Goal: Information Seeking & Learning: Learn about a topic

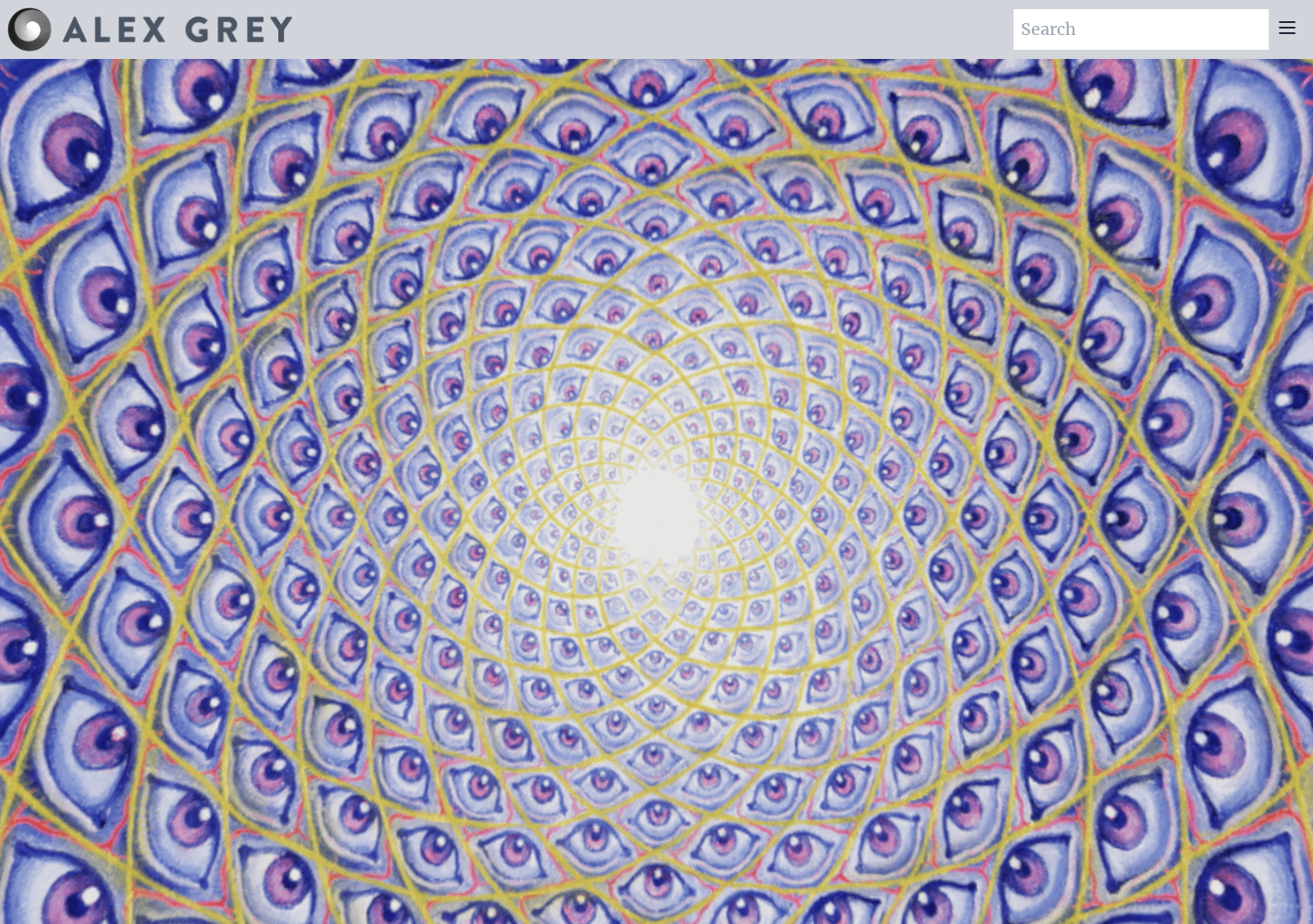
click at [1288, 27] on icon at bounding box center [1287, 28] width 15 height 11
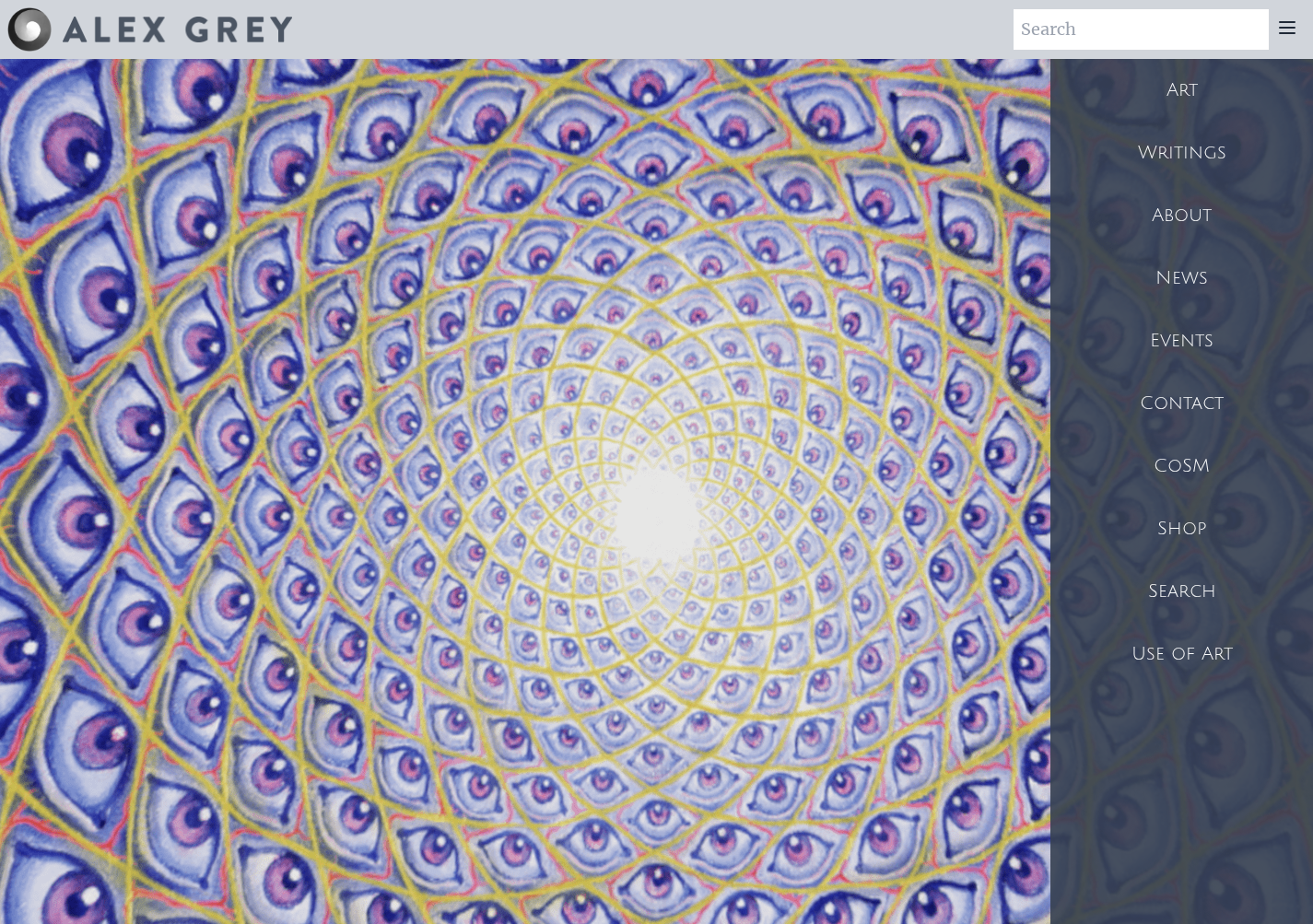
click at [1186, 86] on div "Art" at bounding box center [1181, 89] width 262 height 62
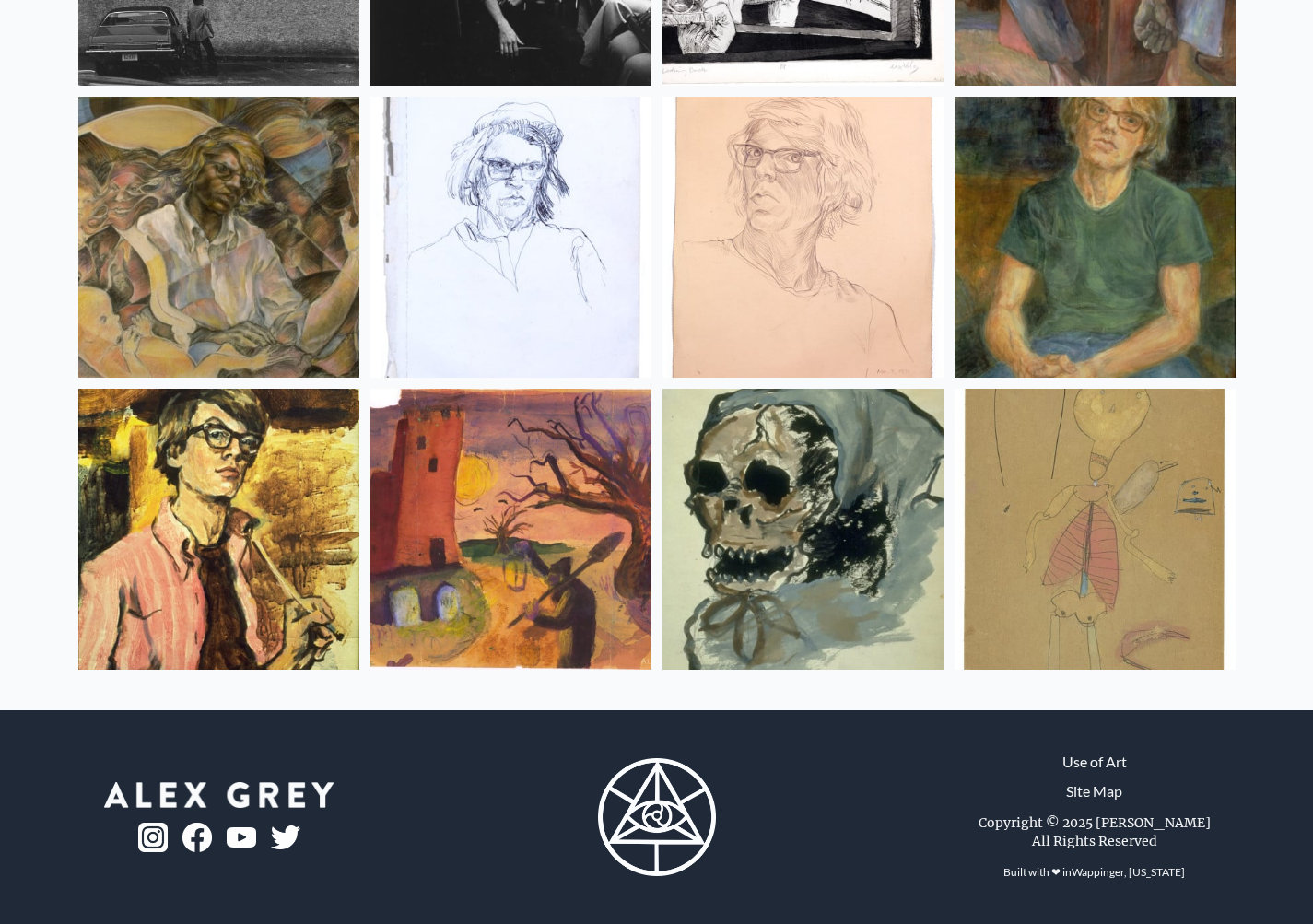
scroll to position [24340, 0]
click at [1093, 794] on link "Site Map" at bounding box center [1094, 791] width 56 height 22
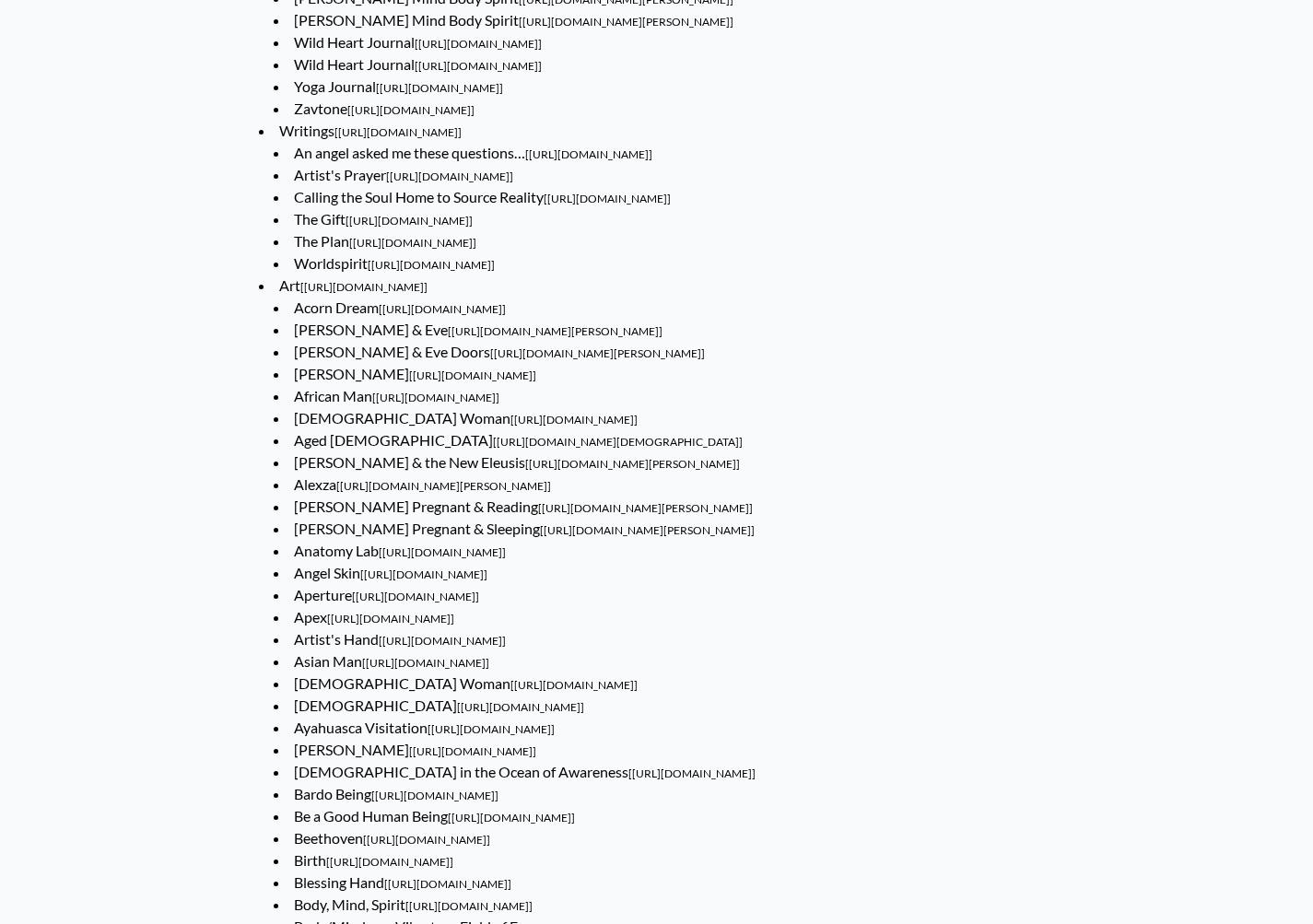
scroll to position [3154, 0]
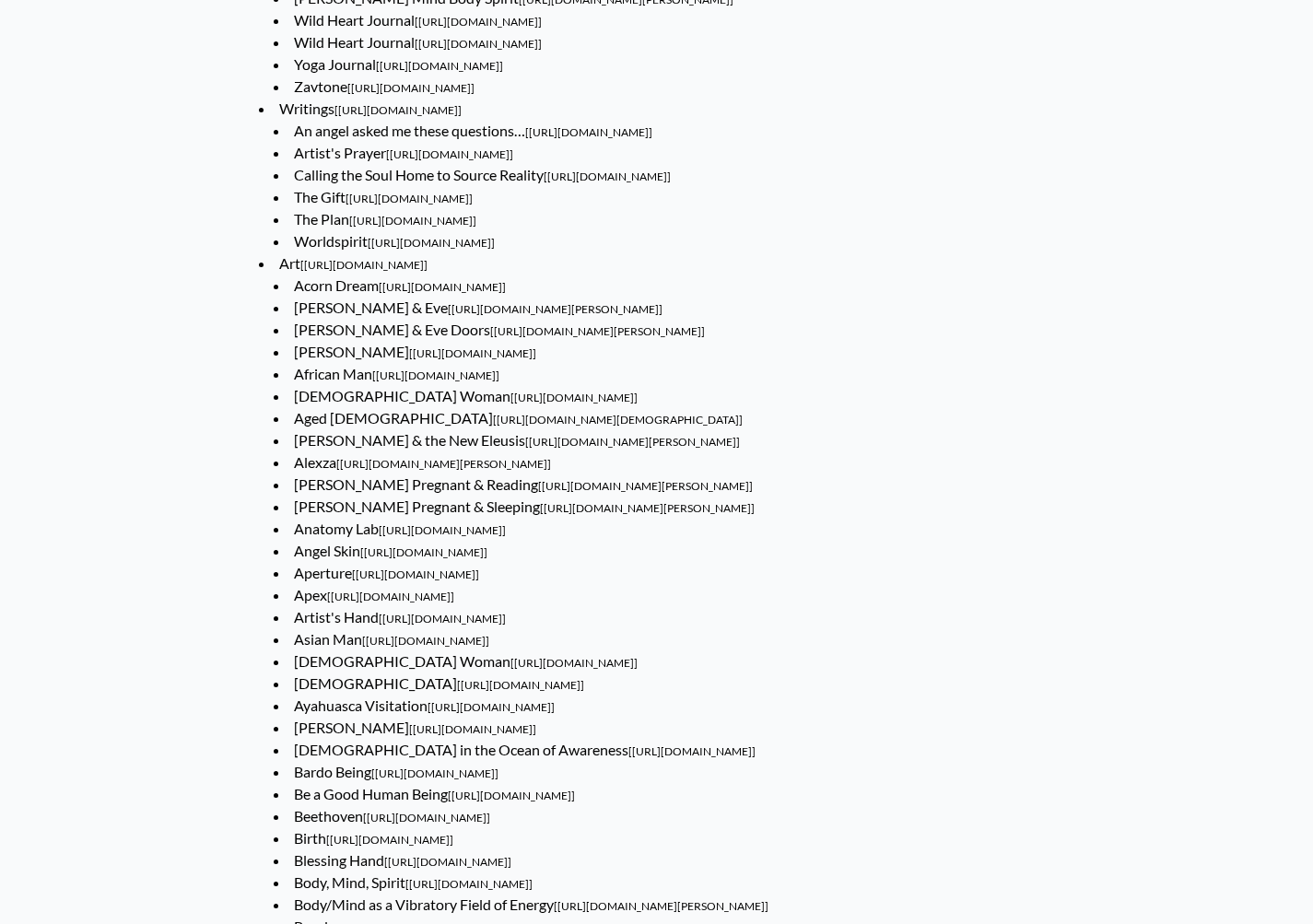
click at [550, 400] on span "[https://www.alexgrey.com/art/sacred-mirrors/african-woman]" at bounding box center [574, 397] width 127 height 14
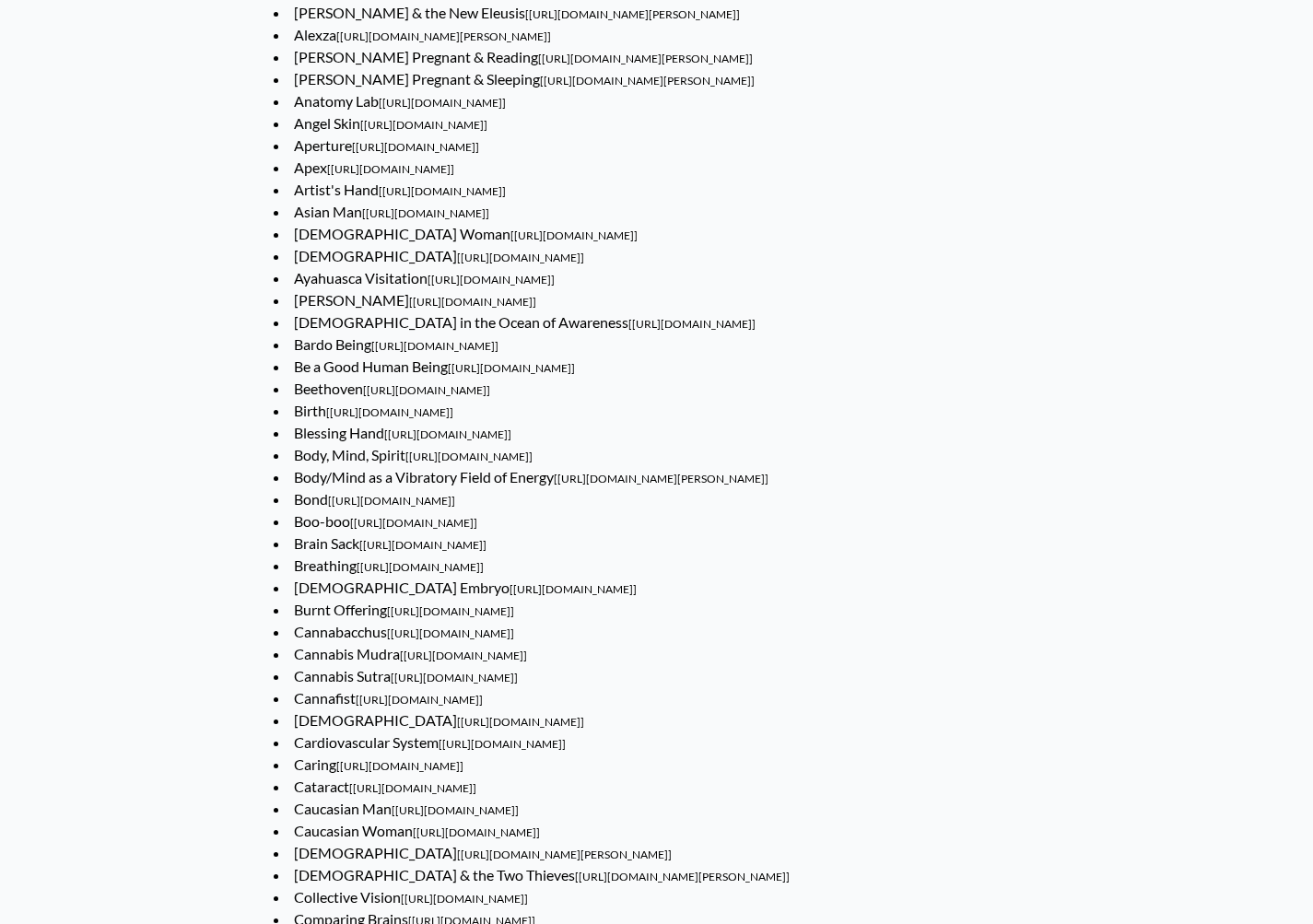
scroll to position [3599, 0]
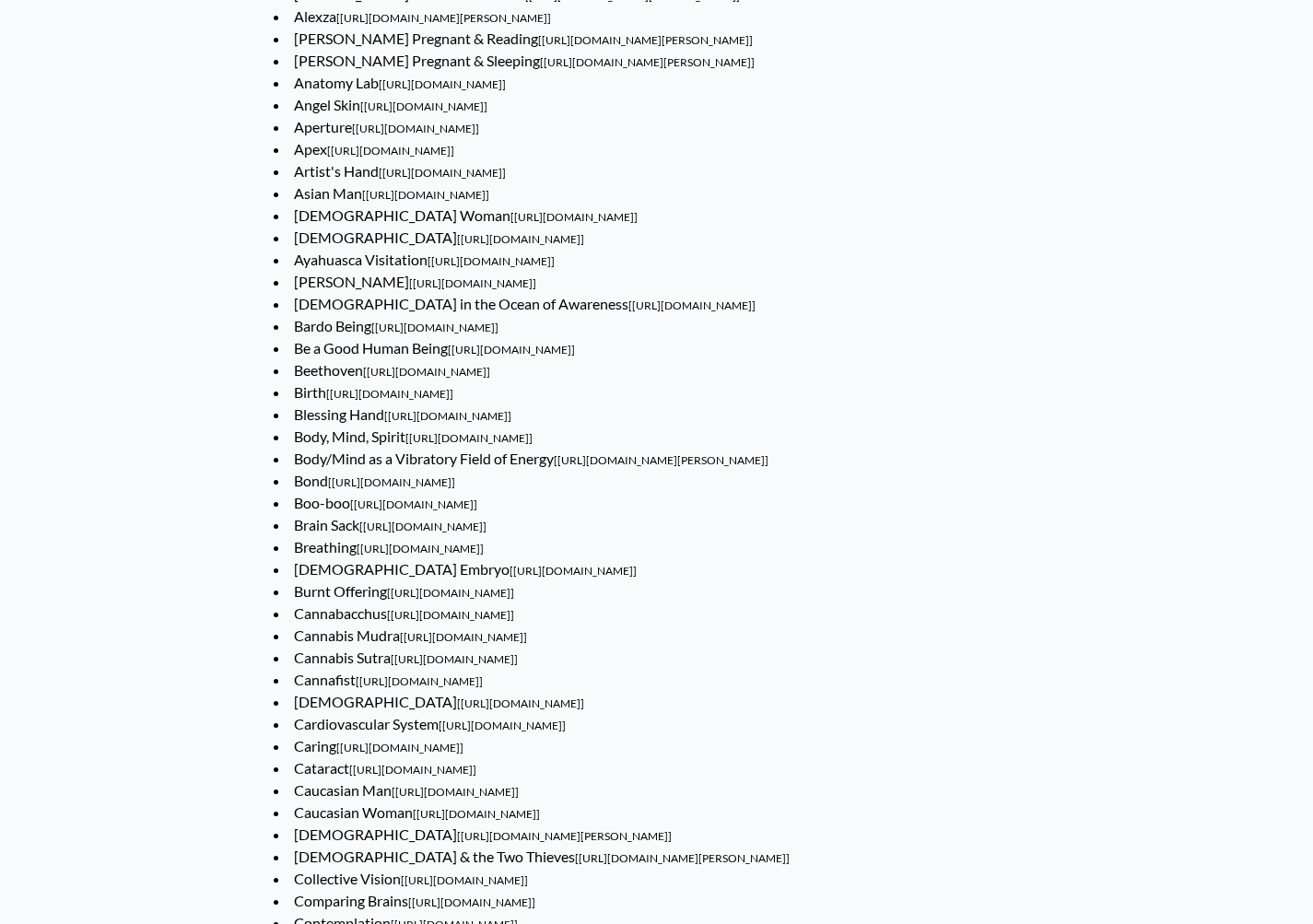
click at [414, 331] on span "[https://www.alexgrey.com/art/transcendental/bardo-being]" at bounding box center [434, 327] width 127 height 14
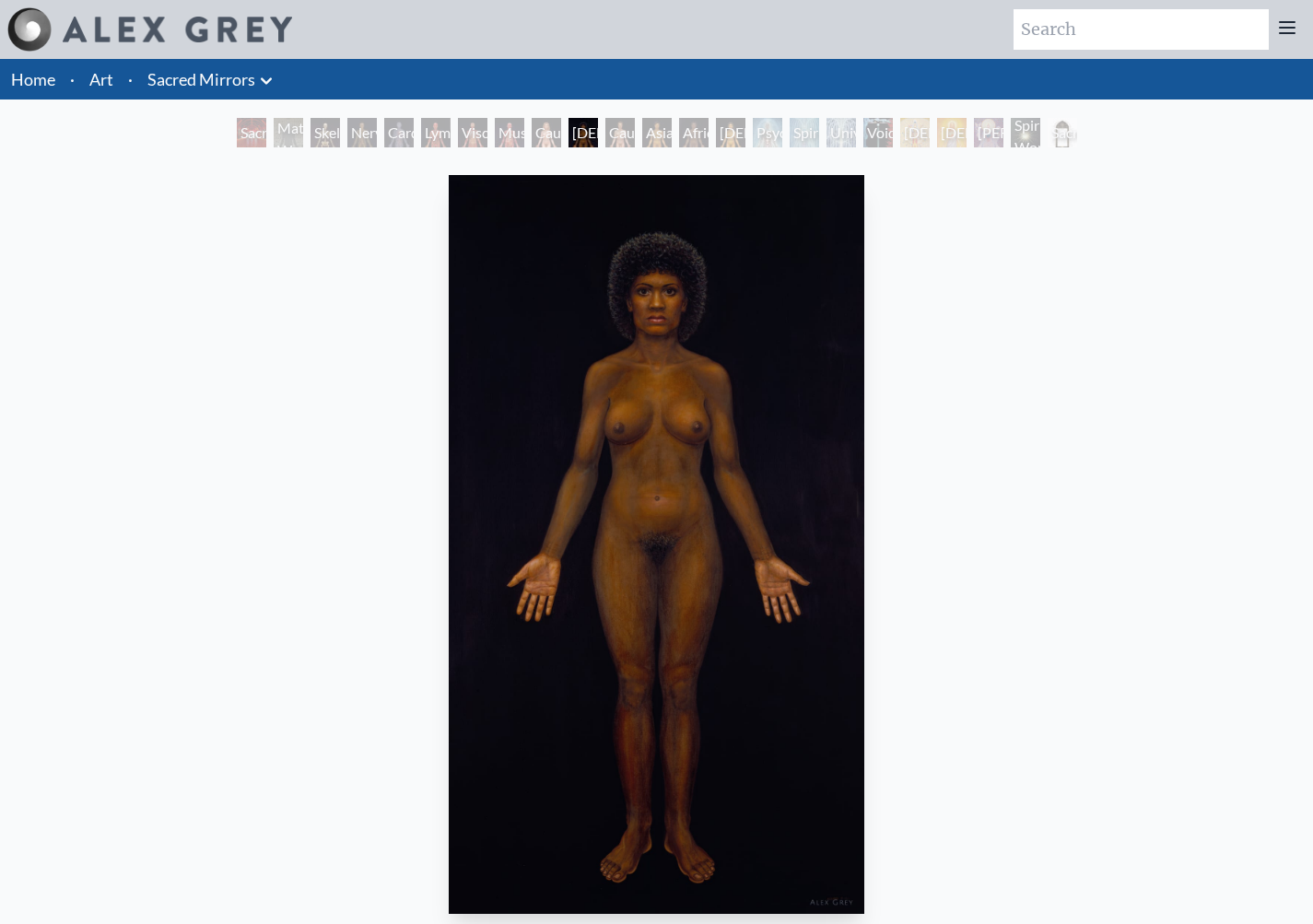
click at [1077, 138] on div "Sacred Mirrors Frame" at bounding box center [1062, 133] width 30 height 30
